Goal: Transaction & Acquisition: Subscribe to service/newsletter

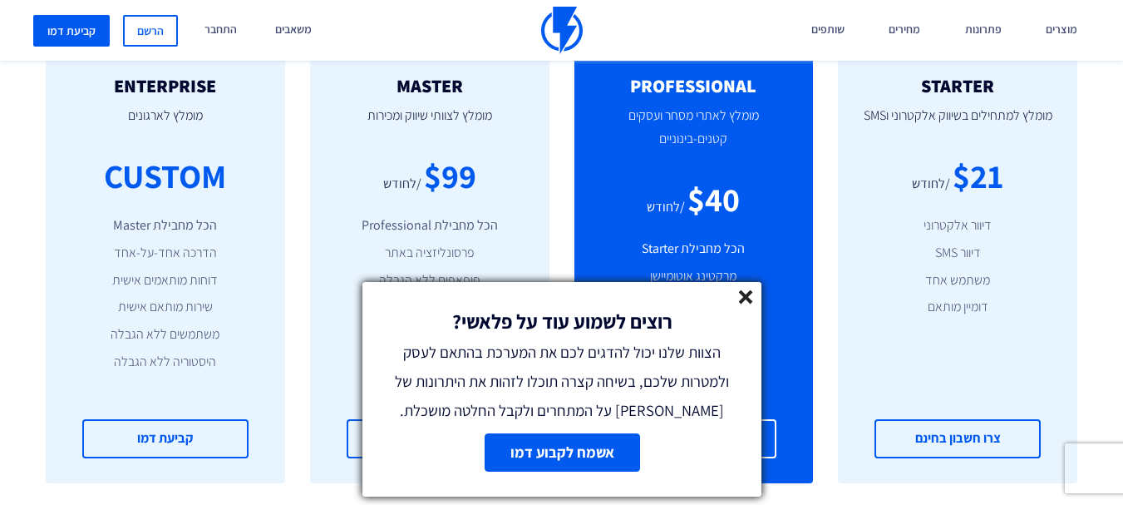
scroll to position [748, 0]
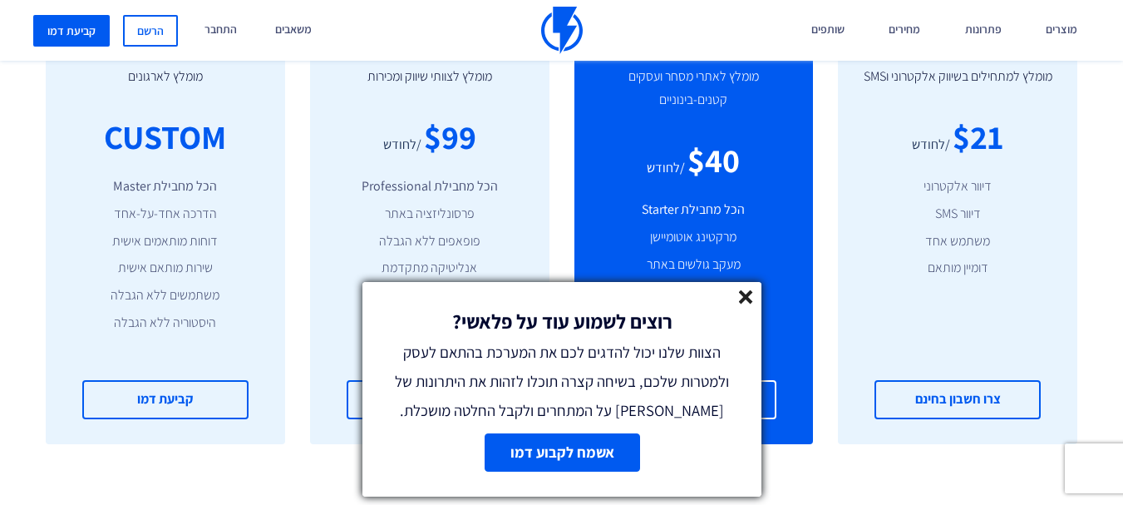
click at [747, 299] on line at bounding box center [746, 297] width 12 height 12
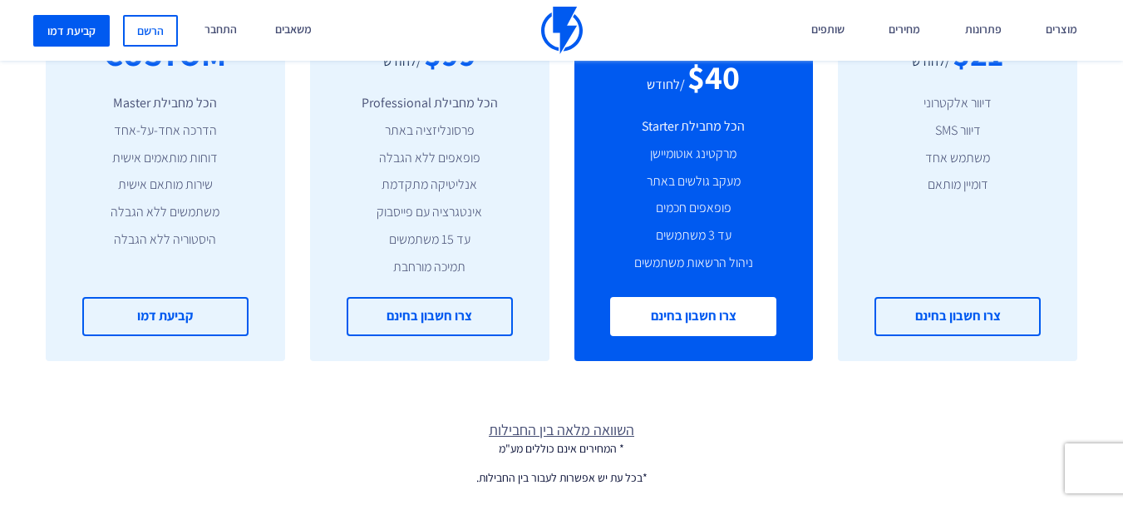
scroll to position [499, 0]
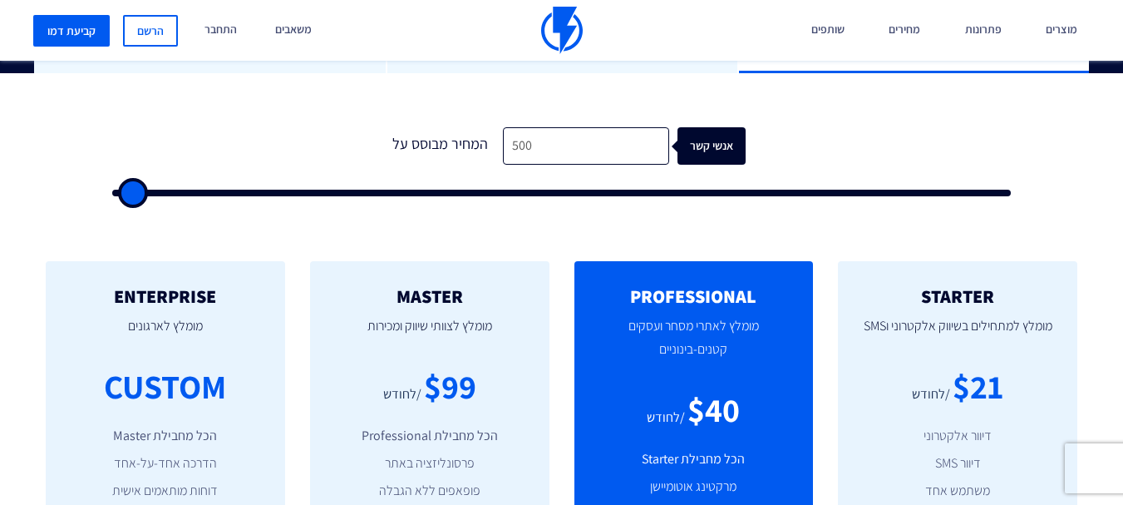
click at [723, 336] on p "מומלץ לאתרי מסחר ועסקים קטנים-בינוניים" at bounding box center [694, 346] width 190 height 80
drag, startPoint x: 550, startPoint y: 149, endPoint x: 439, endPoint y: 145, distance: 111.4
click at [439, 145] on div "המחיר מבוסס על 500 אנשי קשר" at bounding box center [561, 145] width 367 height 37
type input "1"
type input "500"
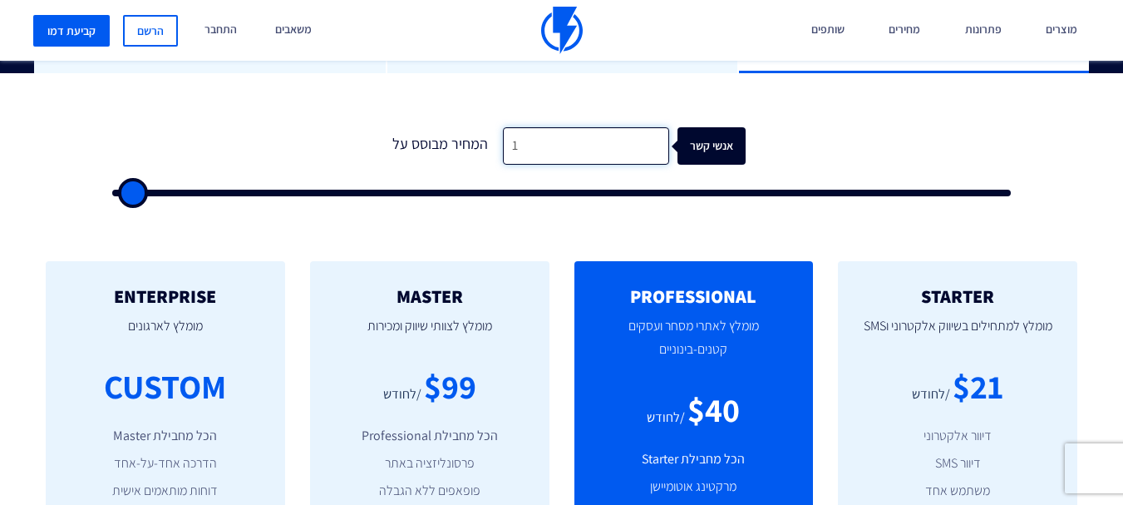
type input "10"
type input "500"
type input "100"
type input "500"
type input "1,000"
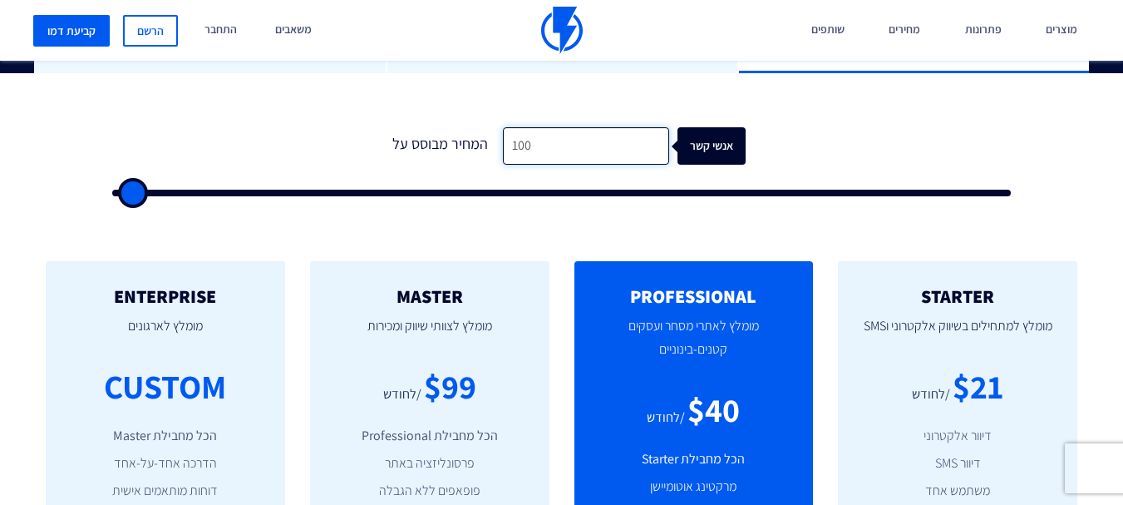
type input "1000"
type input "100"
type input "500"
type input "10"
type input "500"
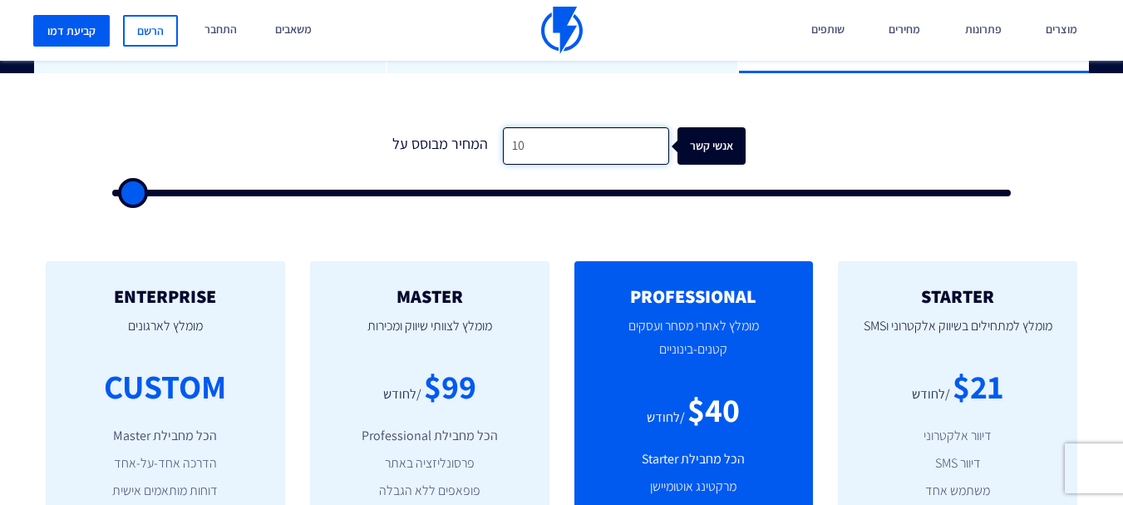
type input "1"
type input "500"
type input "2"
type input "500"
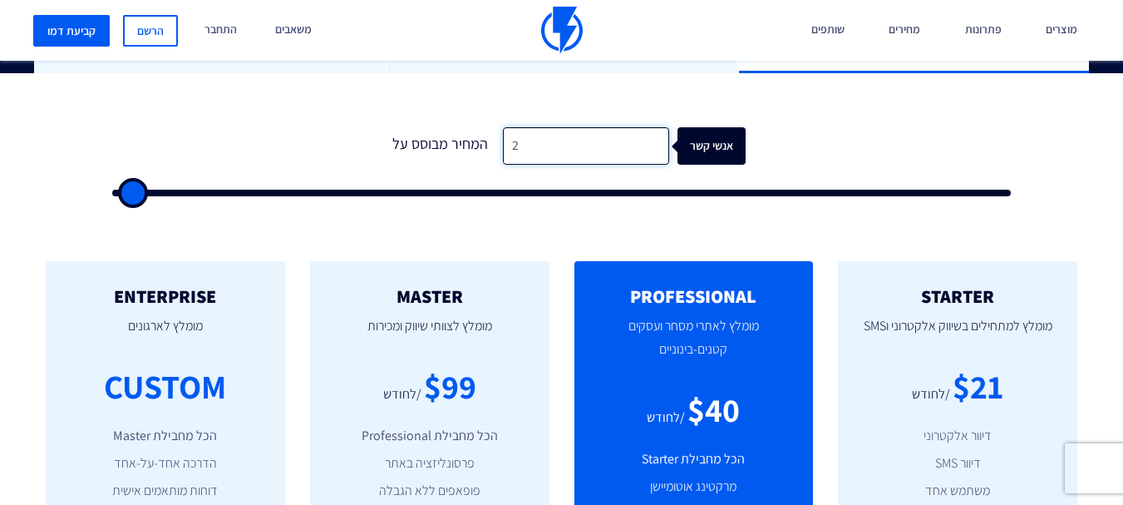
type input "20"
type input "500"
type input "200"
type input "500"
type input "2,000"
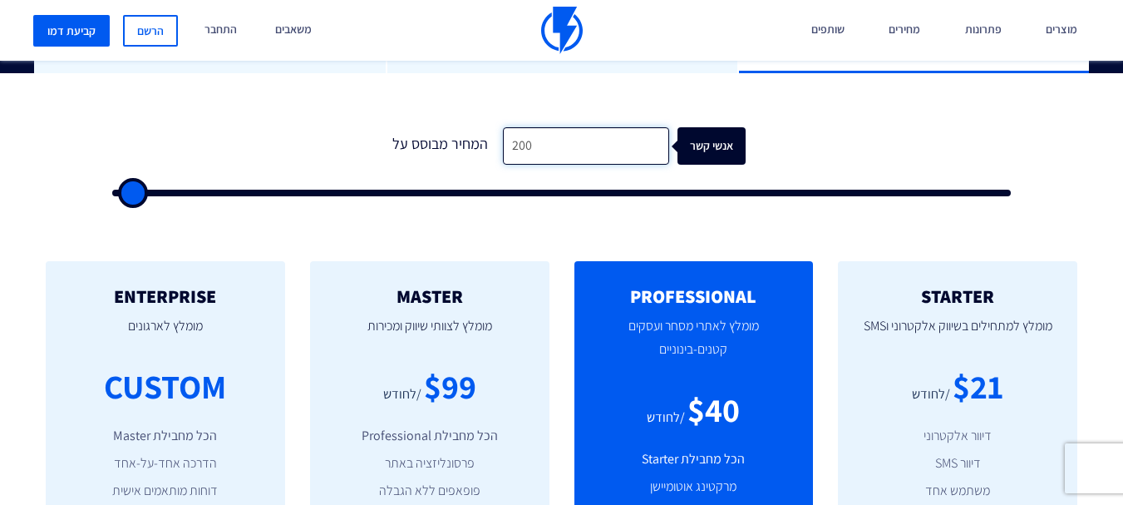
type input "2000"
type input "200"
type input "500"
type input "20"
type input "500"
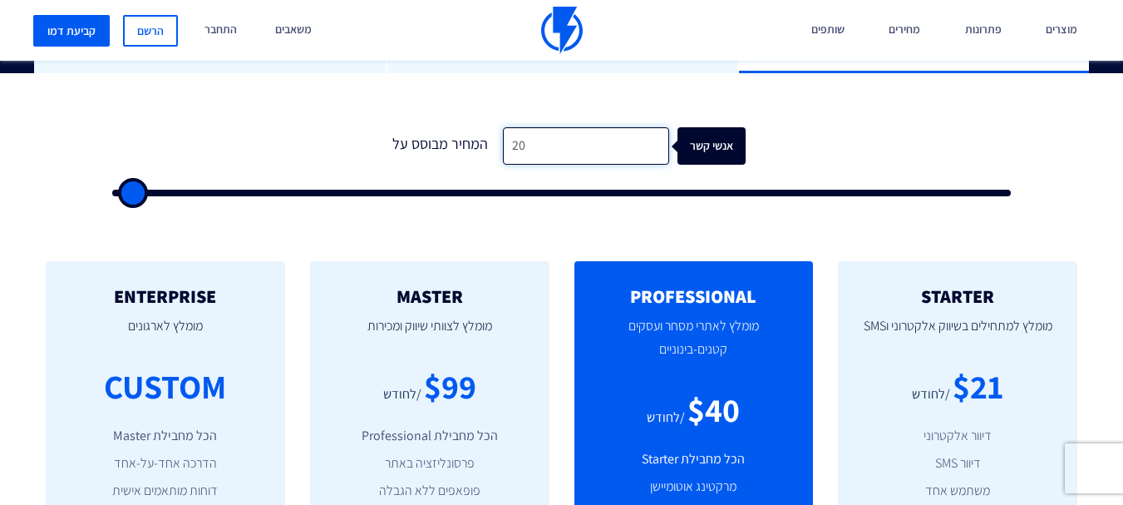
type input "2"
type input "500"
type input "1"
type input "500"
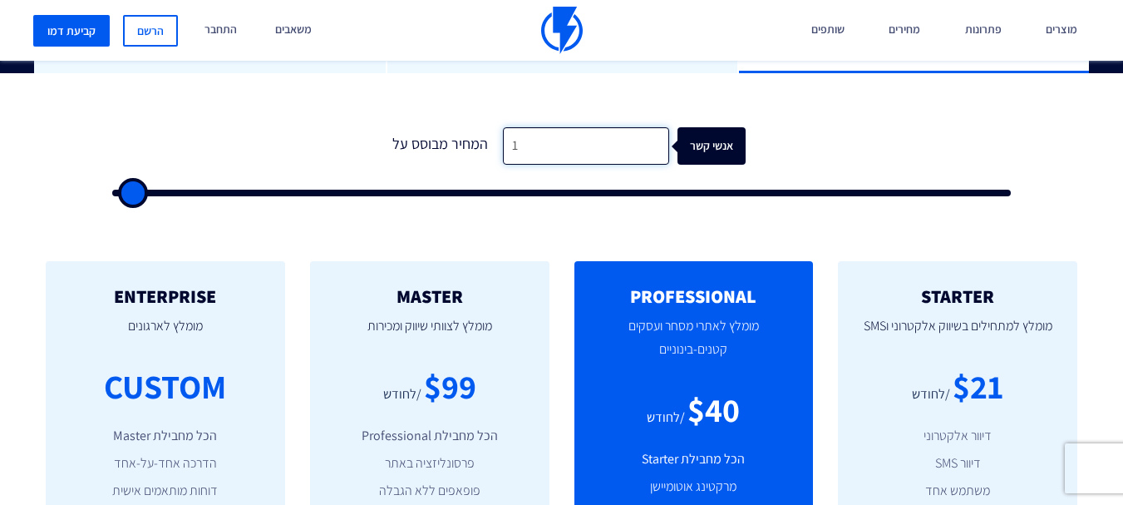
type input "15"
type input "500"
type input "150"
type input "500"
type input "1,500"
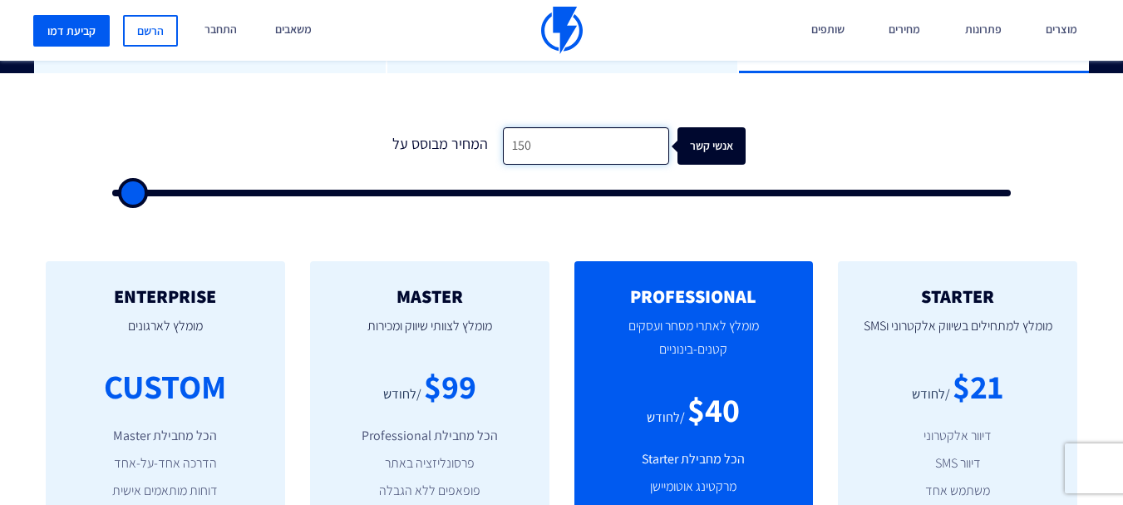
type input "1500"
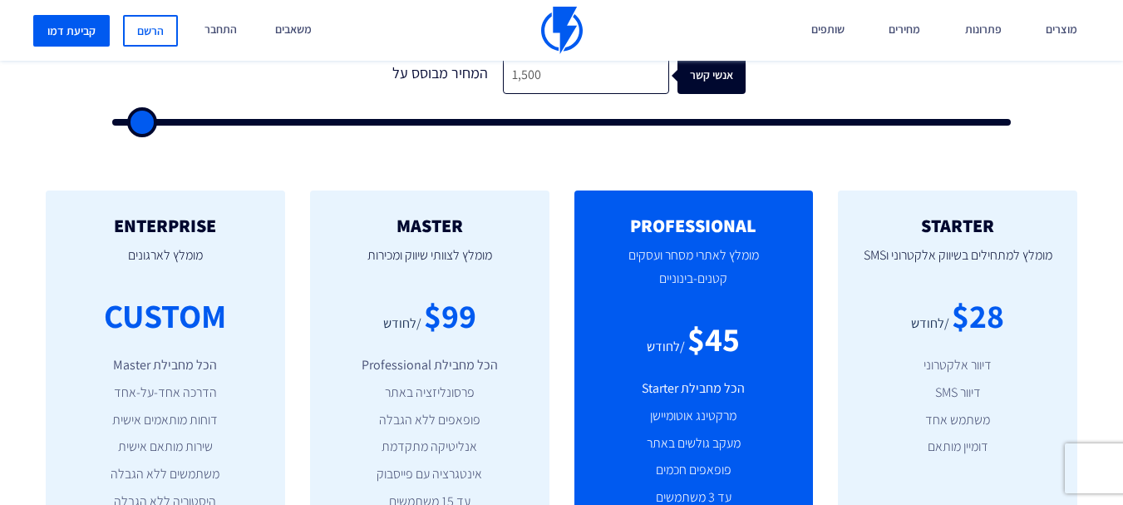
scroll to position [416, 0]
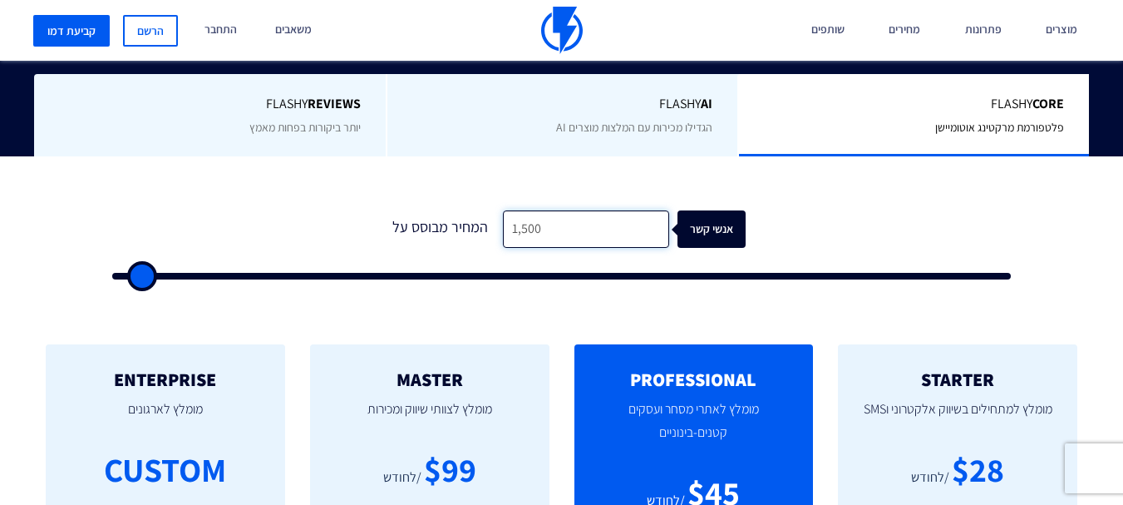
drag, startPoint x: 538, startPoint y: 220, endPoint x: 443, endPoint y: 219, distance: 94.8
click at [444, 219] on div "המחיר מבוסס על 1,500 אנשי קשר" at bounding box center [561, 228] width 367 height 37
type input "8"
type input "500"
type input "80"
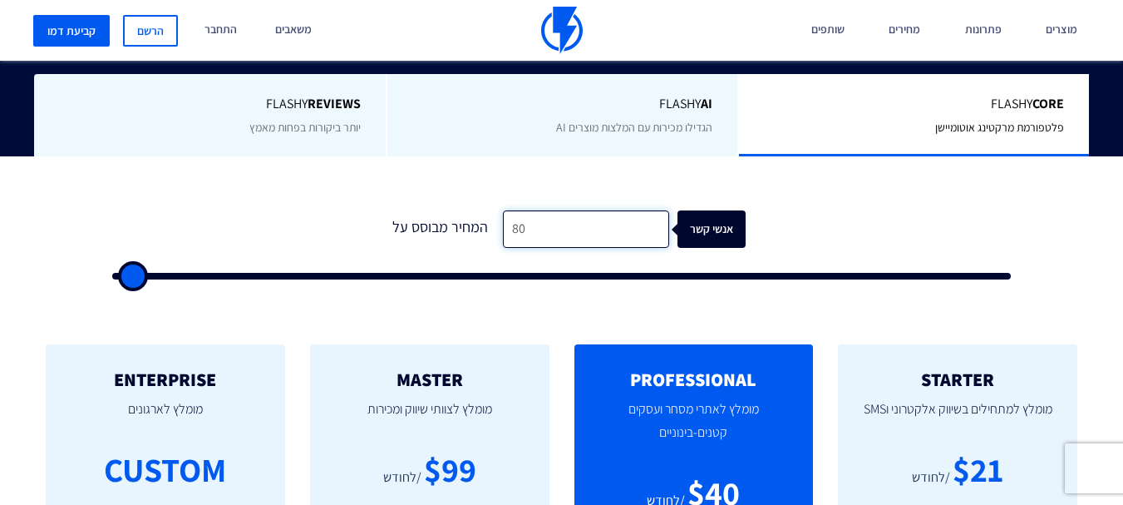
type input "500"
type input "800"
type input "1000"
type input "800"
click at [387, 214] on div "המחיר מבוסס על" at bounding box center [440, 228] width 125 height 37
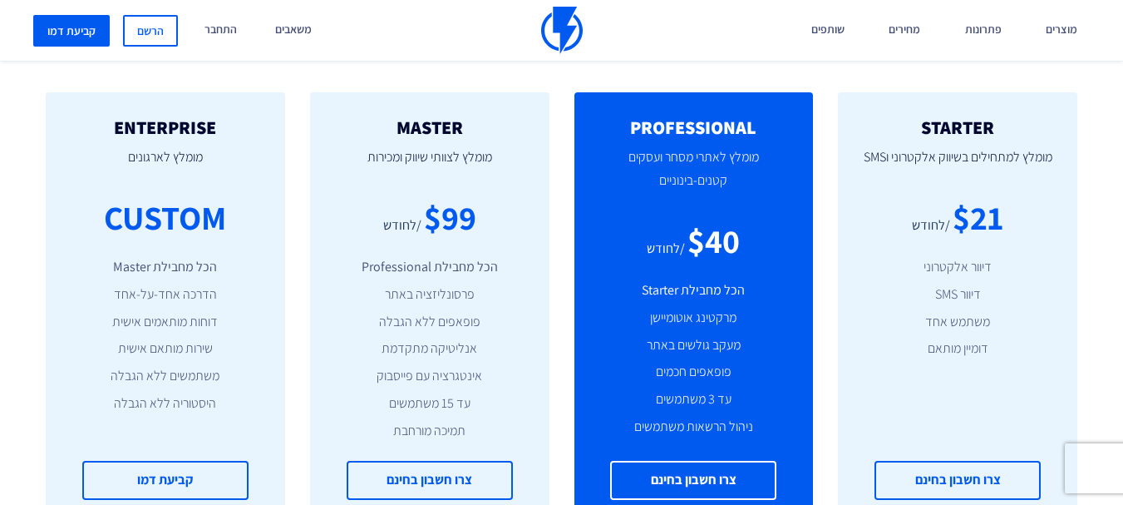
scroll to position [748, 0]
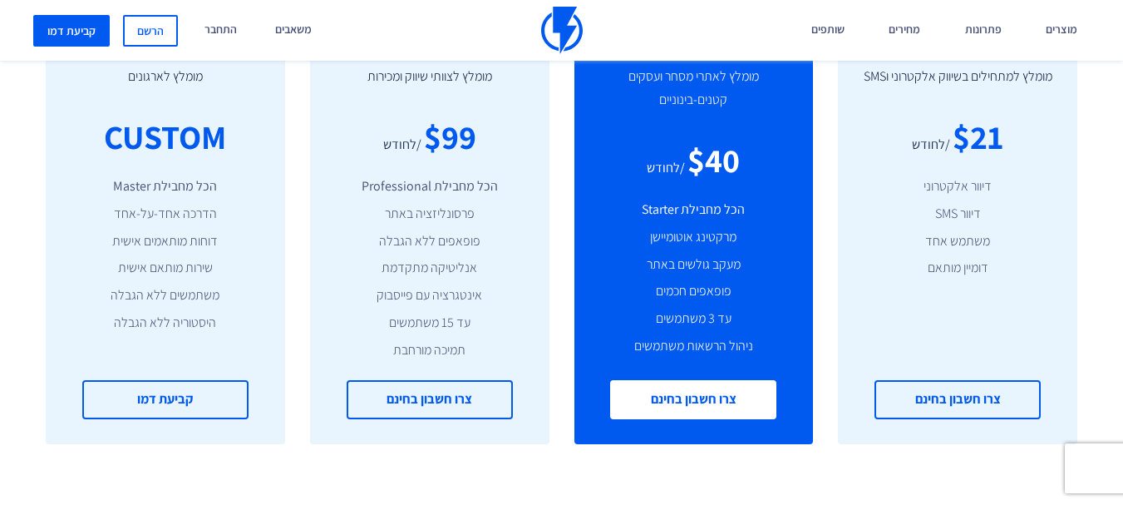
click at [693, 410] on link "צרו חשבון בחינם" at bounding box center [693, 399] width 166 height 39
